Goal: Task Accomplishment & Management: Use online tool/utility

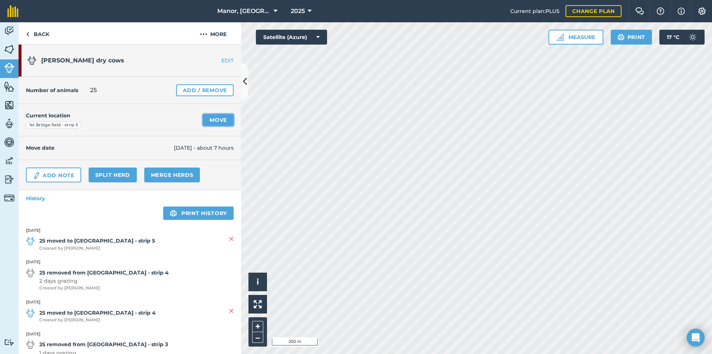
click at [213, 118] on link "Move" at bounding box center [218, 120] width 31 height 12
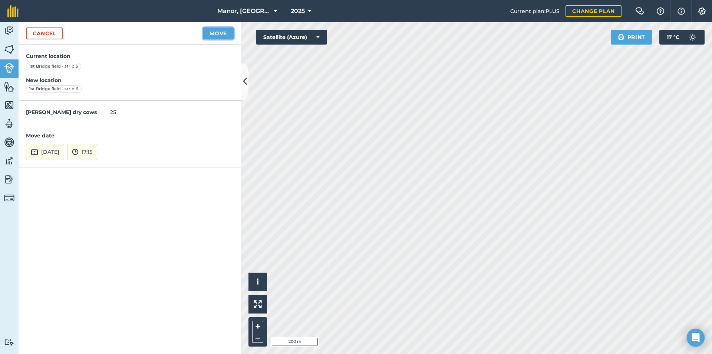
click at [215, 33] on button "Move" at bounding box center [218, 33] width 31 height 12
